Goal: Information Seeking & Learning: Learn about a topic

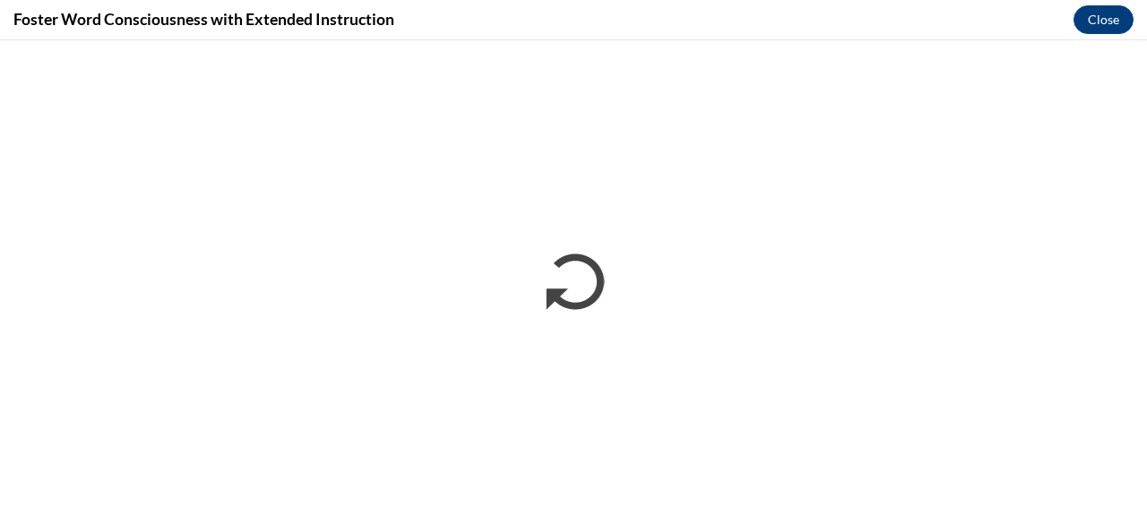
click at [440, 19] on div "Foster Word Consciousness with Extended Instruction Close" at bounding box center [573, 20] width 1147 height 40
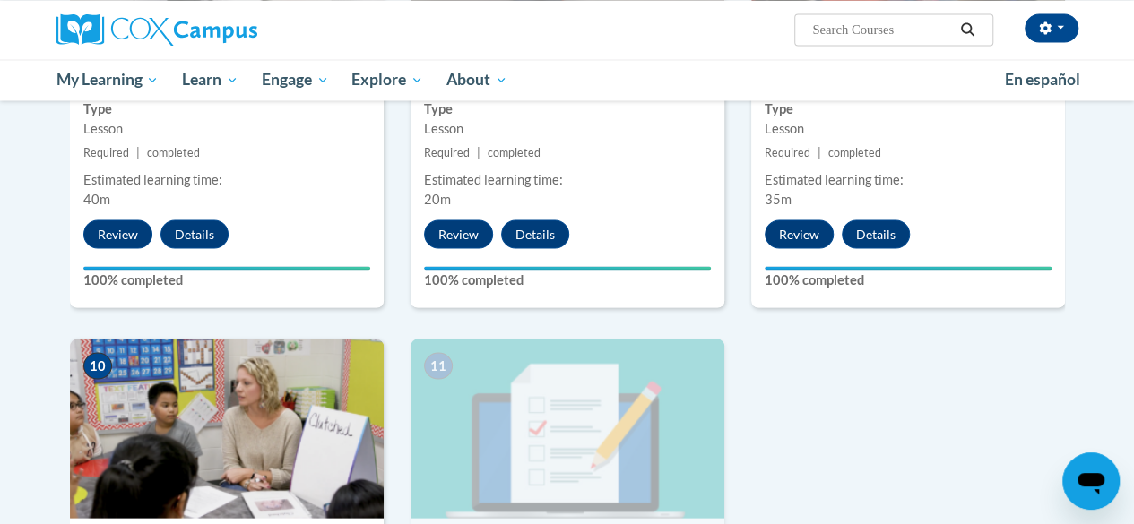
scroll to position [1882, 0]
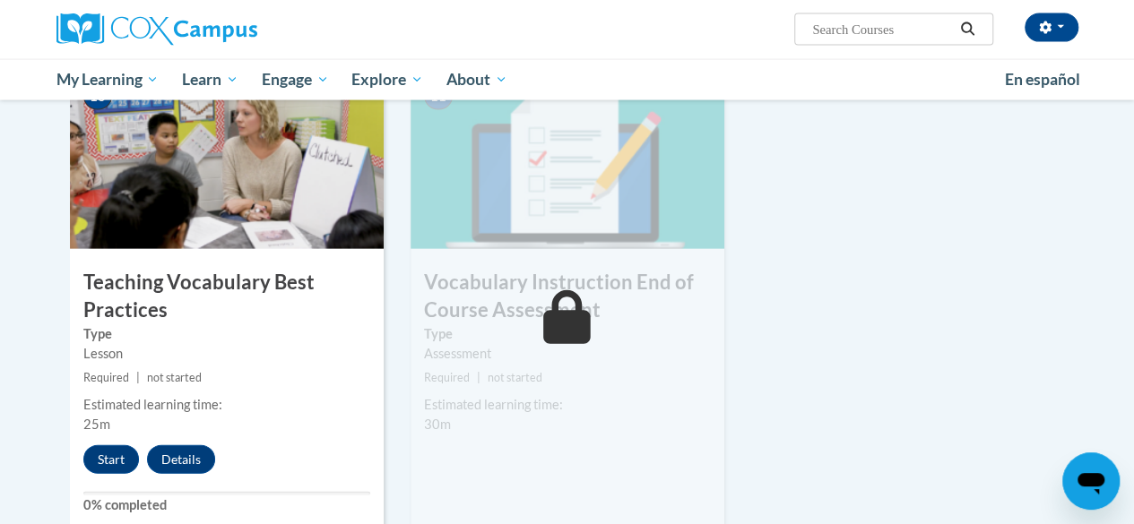
drag, startPoint x: 764, startPoint y: 297, endPoint x: 1007, endPoint y: 251, distance: 247.2
